Goal: Task Accomplishment & Management: Manage account settings

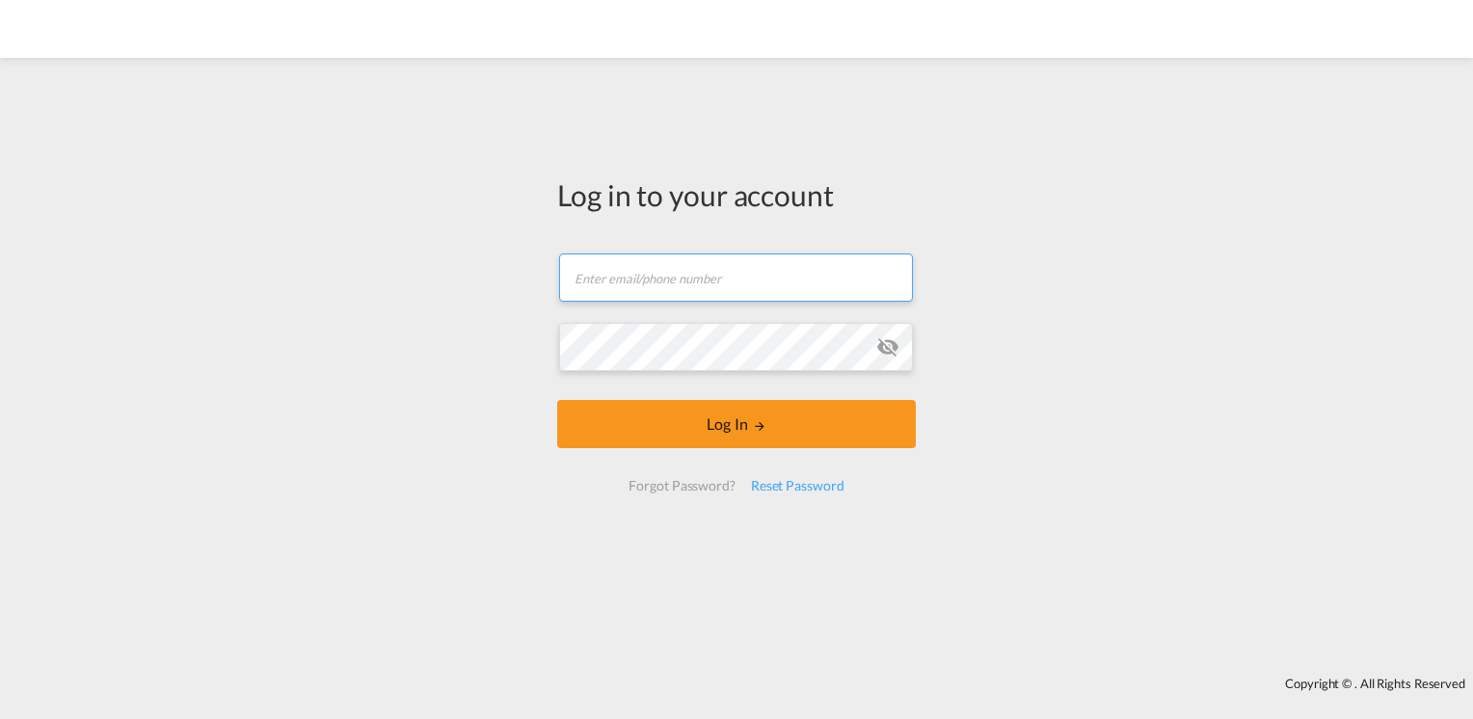
click at [571, 262] on input "text" at bounding box center [736, 277] width 354 height 48
type input "[DOMAIN_NAME][EMAIL_ADDRESS][DOMAIN_NAME]"
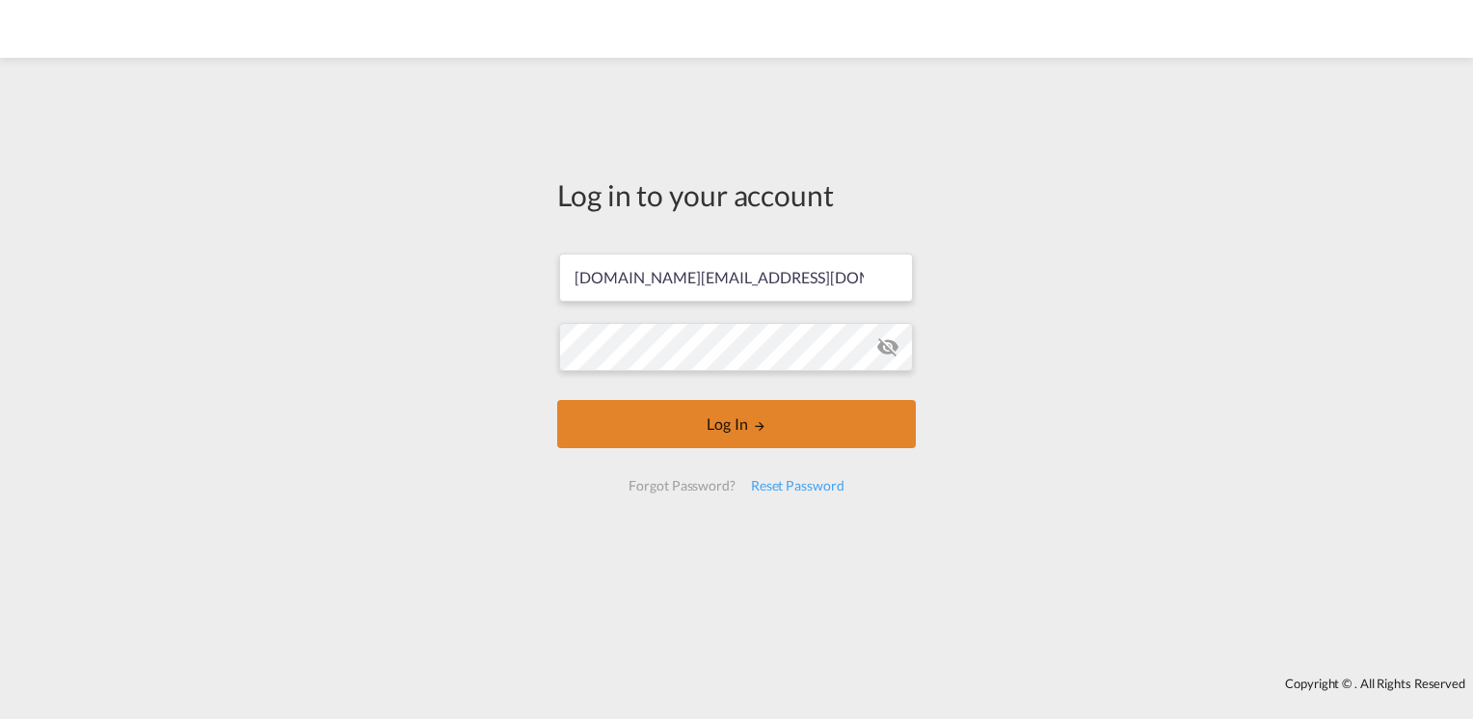
click at [658, 418] on button "Log In" at bounding box center [736, 424] width 359 height 48
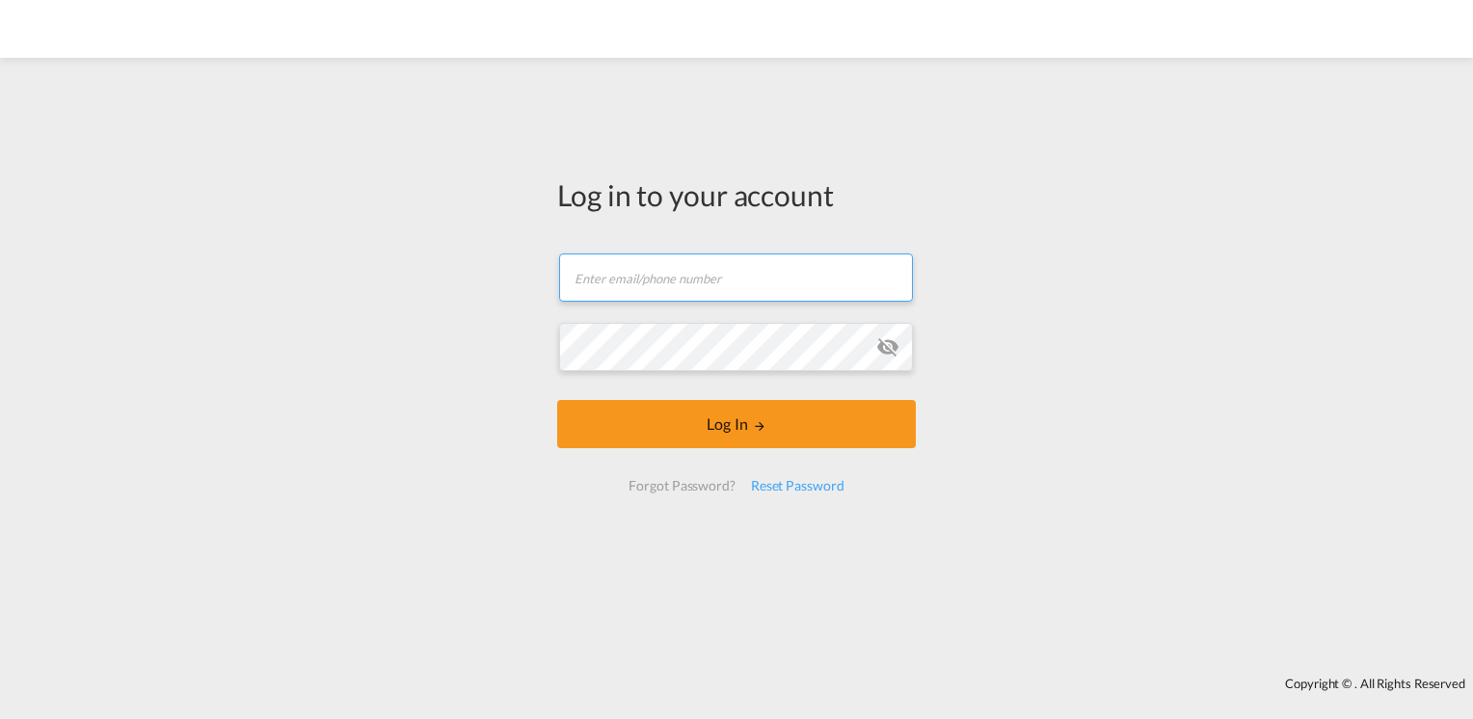
click at [697, 260] on input "text" at bounding box center [736, 277] width 354 height 48
type input "[DOMAIN_NAME][EMAIL_ADDRESS][DOMAIN_NAME]"
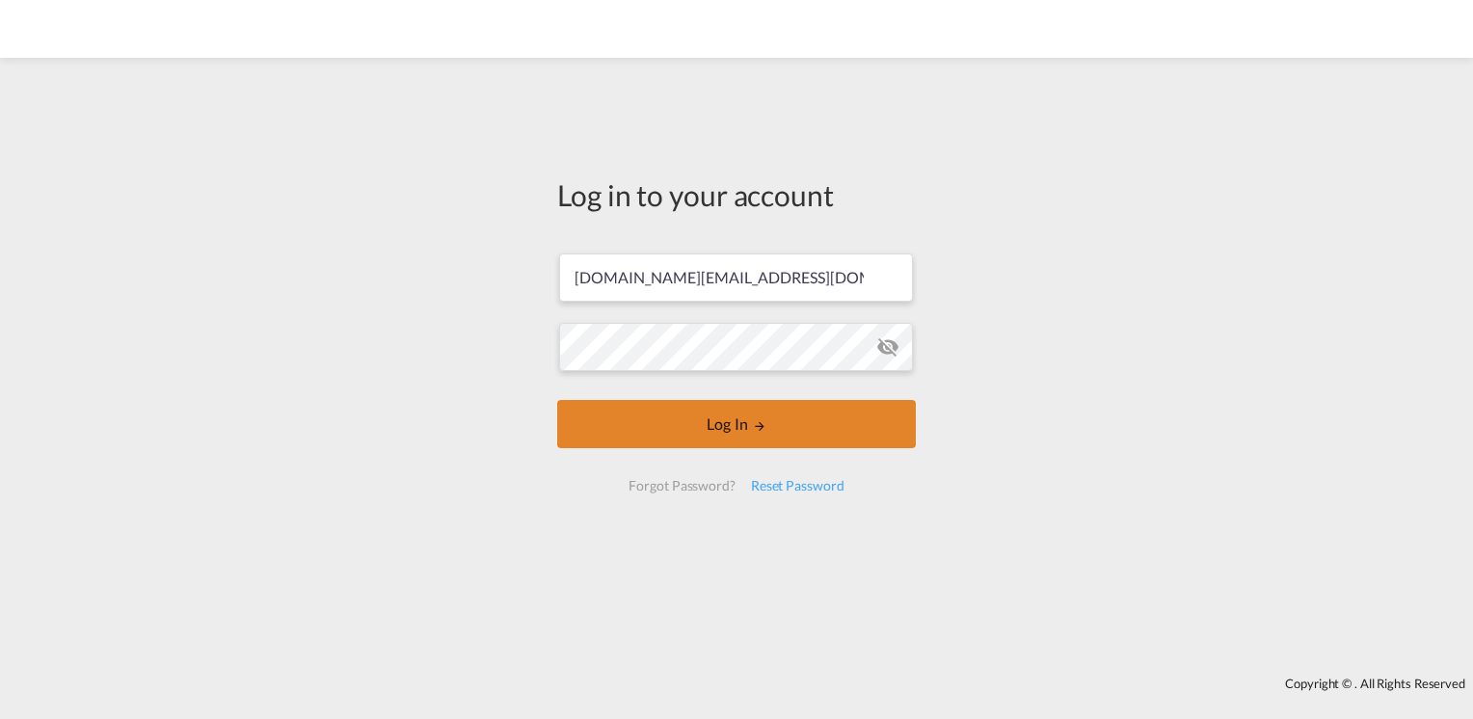
click at [672, 400] on button "Log In" at bounding box center [736, 424] width 359 height 48
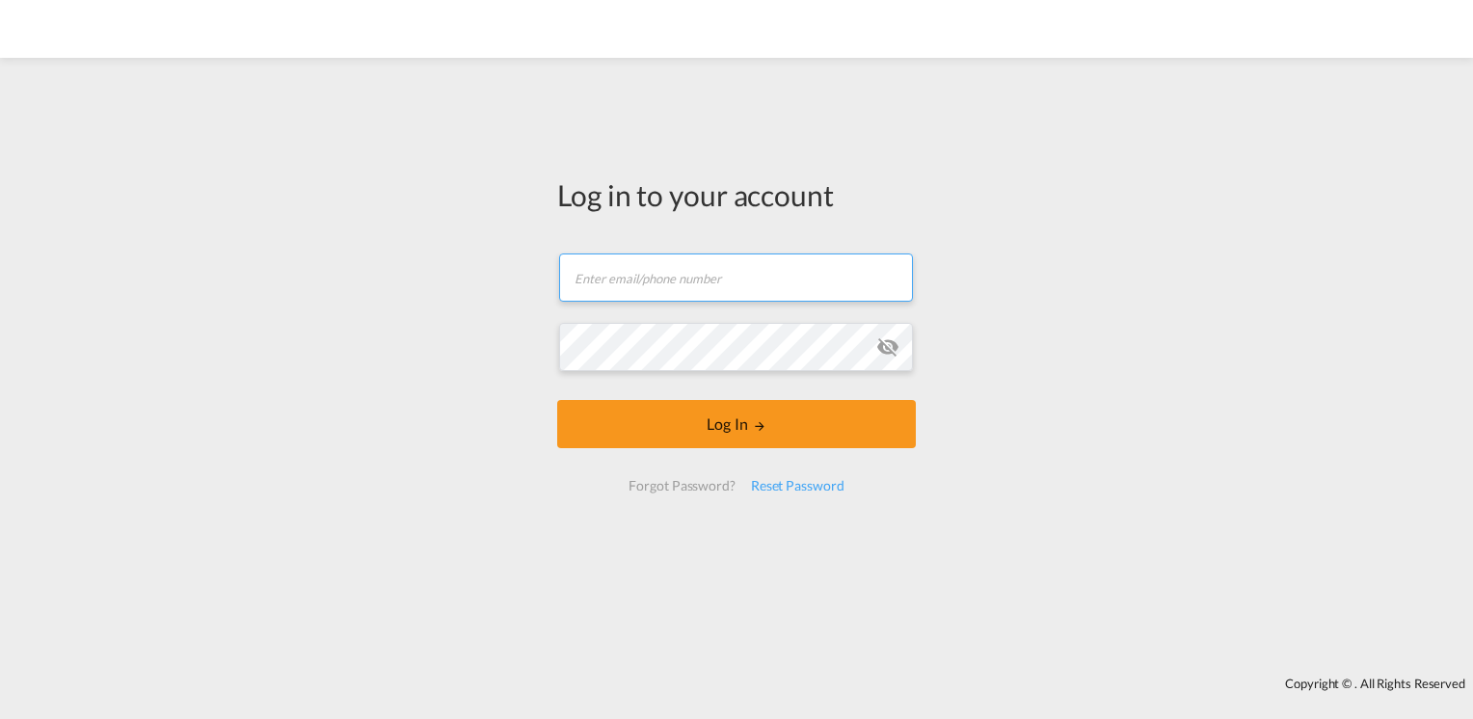
click at [591, 288] on input "text" at bounding box center [736, 277] width 354 height 48
type input "[DOMAIN_NAME][EMAIL_ADDRESS][DOMAIN_NAME]"
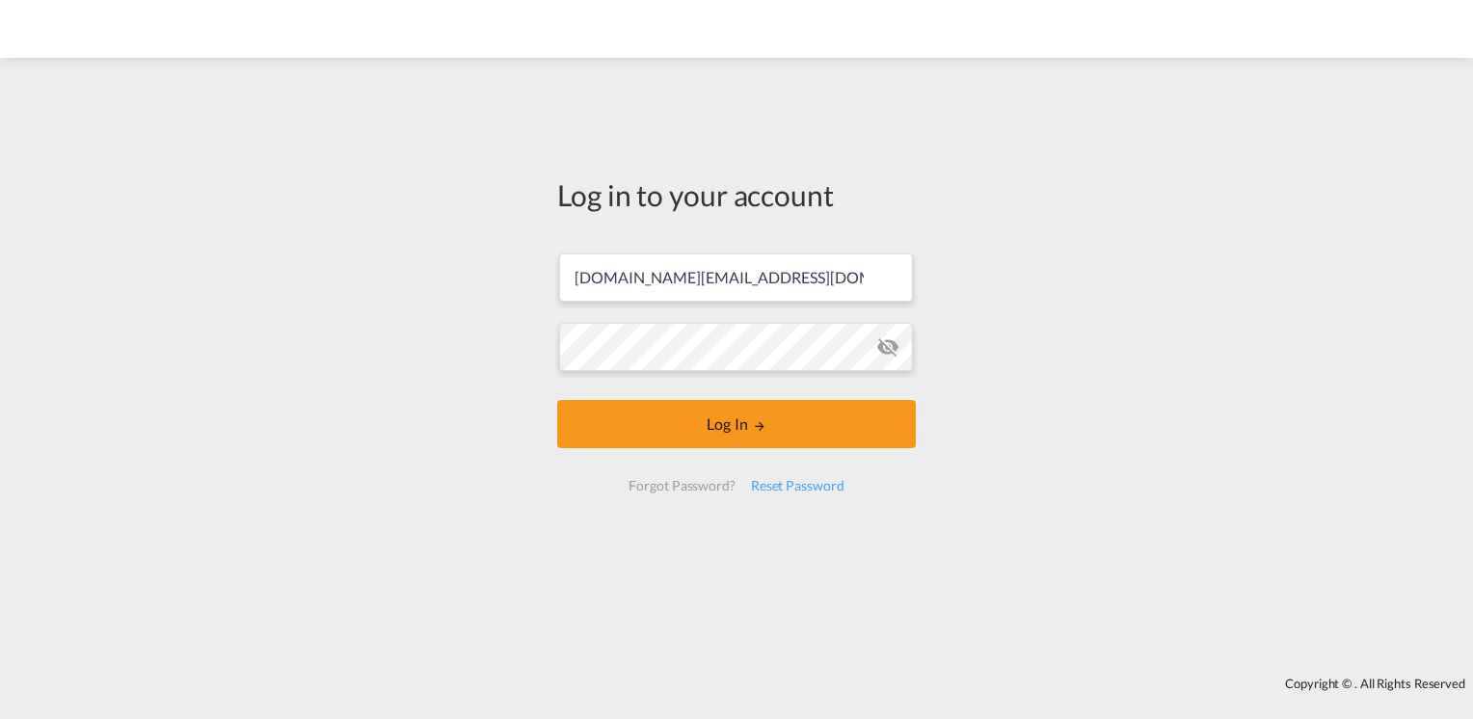
click at [884, 350] on md-icon "icon-eye-off" at bounding box center [887, 346] width 23 height 23
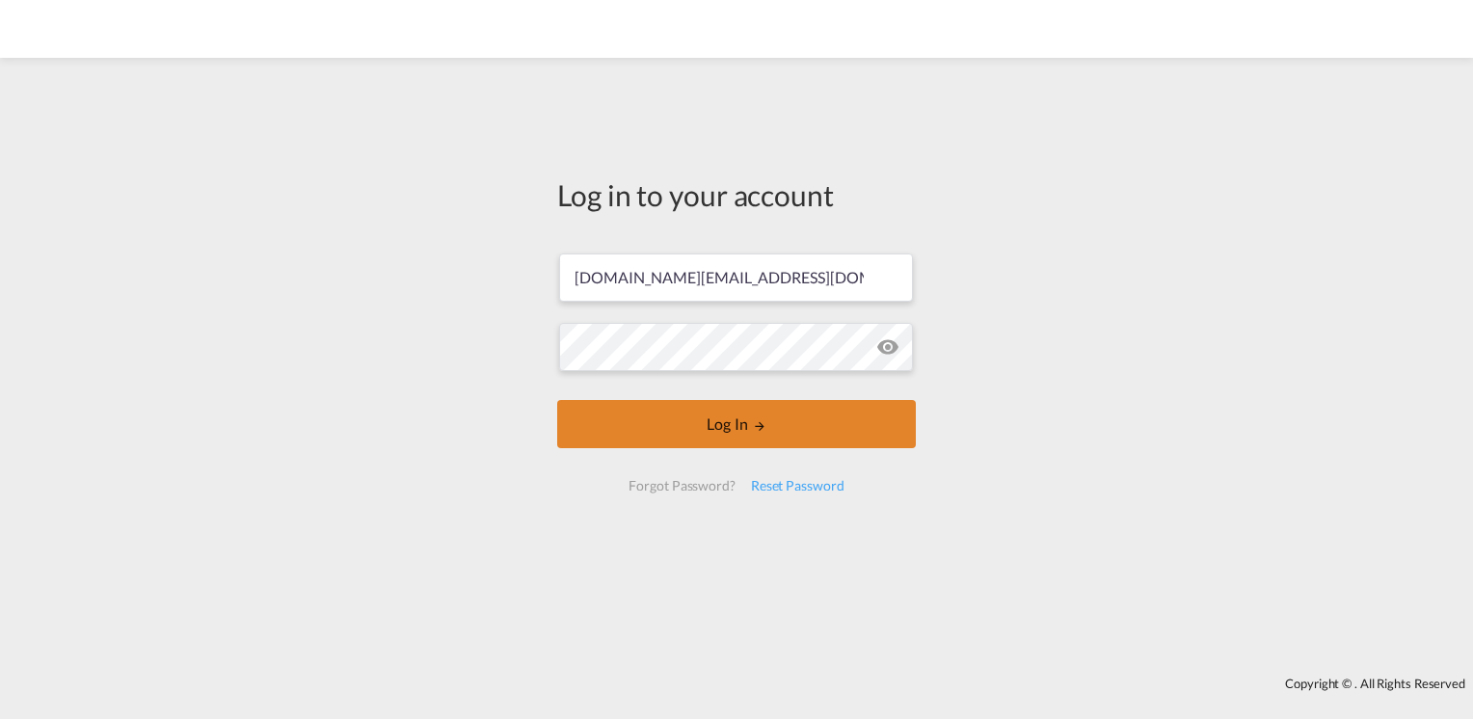
click at [848, 400] on button "Log In" at bounding box center [736, 424] width 359 height 48
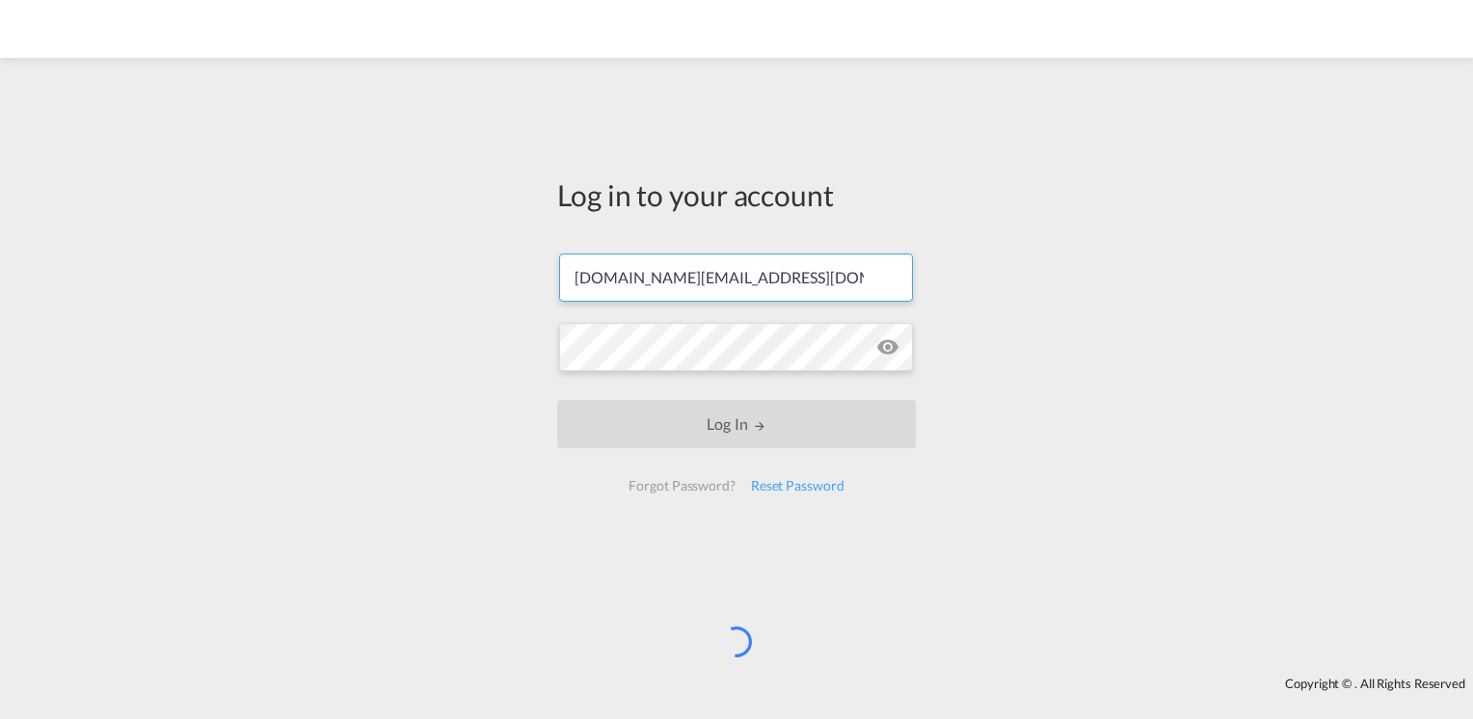
drag, startPoint x: 825, startPoint y: 282, endPoint x: 547, endPoint y: 285, distance: 277.6
click at [547, 285] on div "Log in to your account [DOMAIN_NAME][EMAIL_ADDRESS][DOMAIN_NAME] Log In Forgot …" at bounding box center [736, 341] width 387 height 549
